Goal: Information Seeking & Learning: Learn about a topic

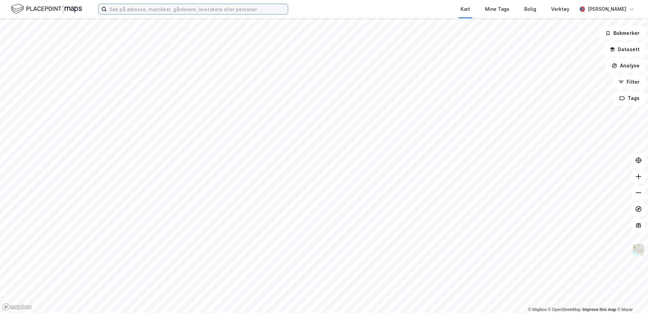
click at [221, 12] on input at bounding box center [197, 9] width 181 height 10
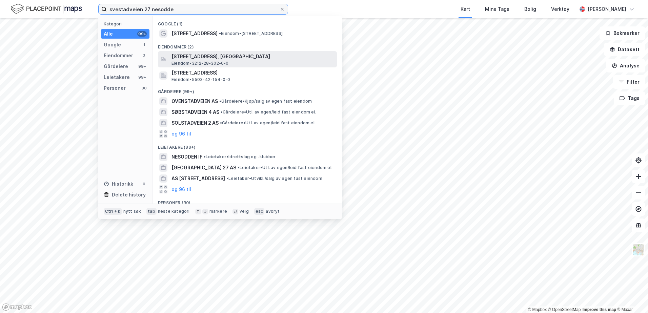
type input "svestadveien 27 nesodde"
click at [265, 57] on span "[STREET_ADDRESS], [GEOGRAPHIC_DATA]" at bounding box center [252, 57] width 163 height 8
